Goal: Find specific page/section: Find specific page/section

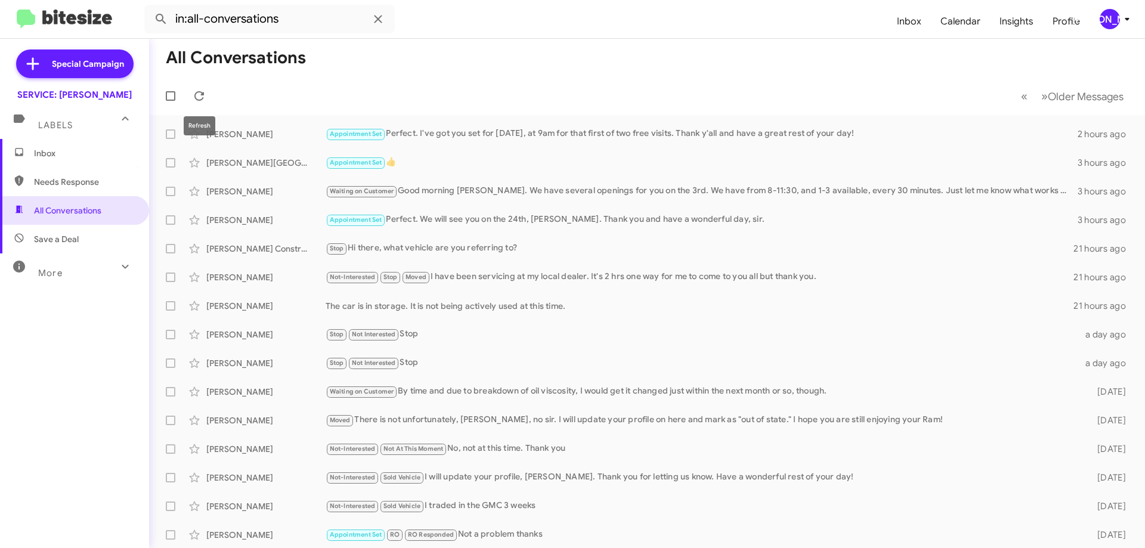
click at [197, 93] on icon at bounding box center [199, 96] width 10 height 10
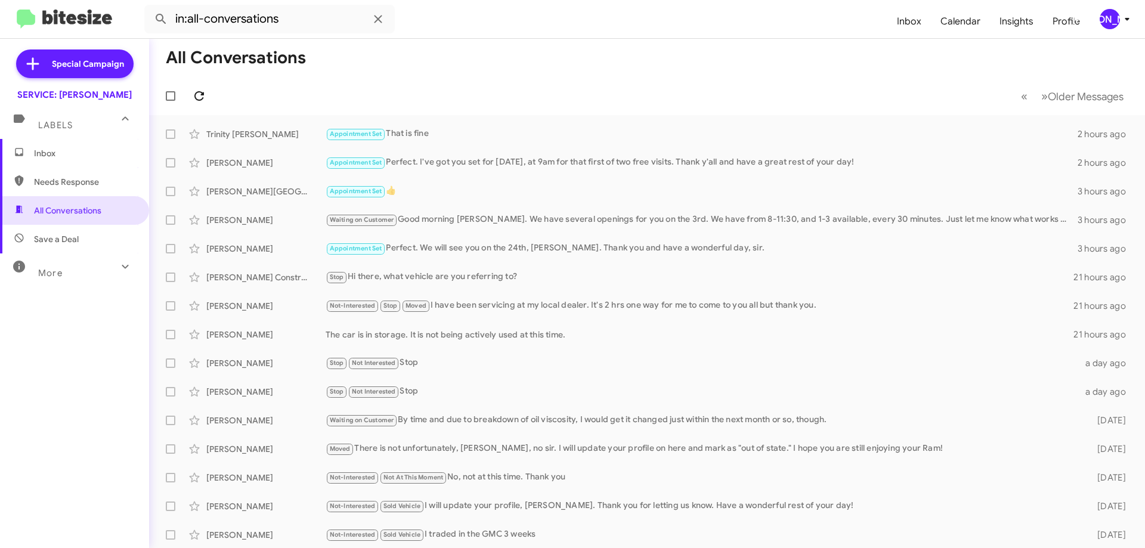
click at [203, 97] on icon at bounding box center [199, 96] width 14 height 14
click at [201, 97] on icon at bounding box center [199, 96] width 14 height 14
click at [69, 150] on span "Inbox" at bounding box center [84, 153] width 101 height 12
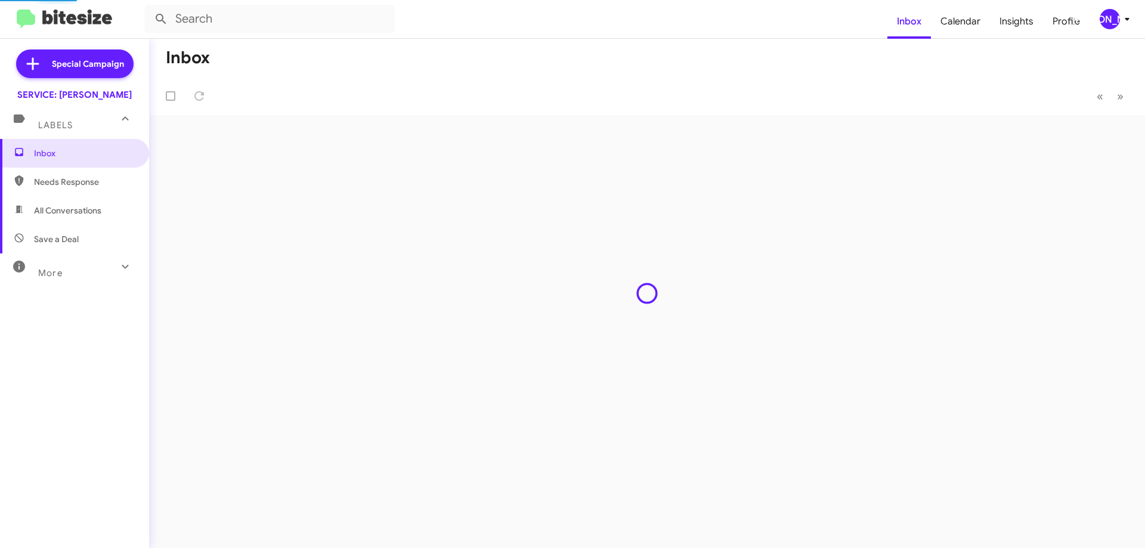
click at [58, 212] on span "All Conversations" at bounding box center [67, 211] width 67 height 12
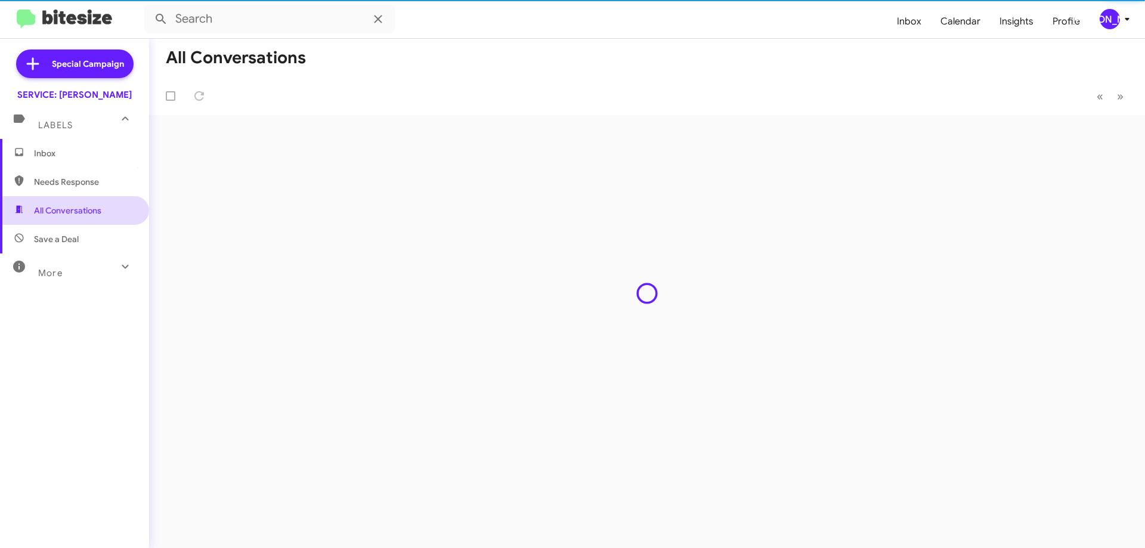
type input "in:all-conversations"
